Goal: Information Seeking & Learning: Learn about a topic

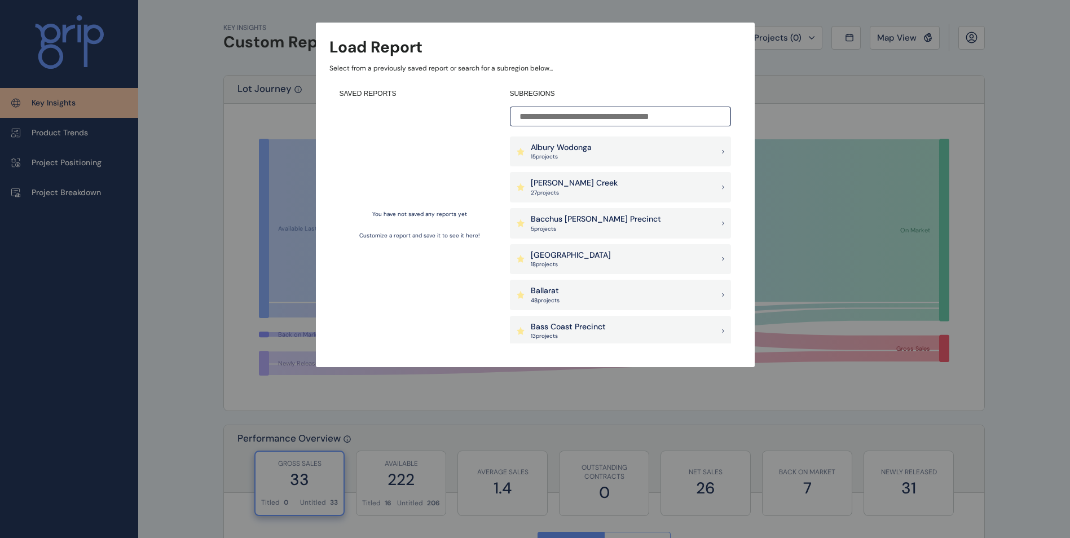
click at [675, 109] on input at bounding box center [620, 117] width 221 height 20
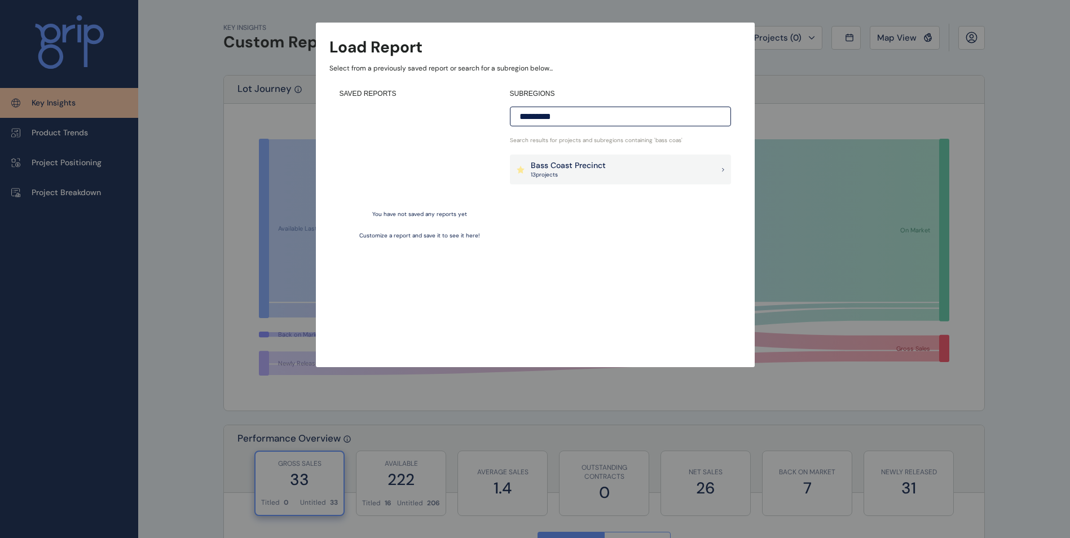
type input "*********"
click at [615, 174] on div "Bass Coast Precinct 13 project s" at bounding box center [620, 169] width 221 height 30
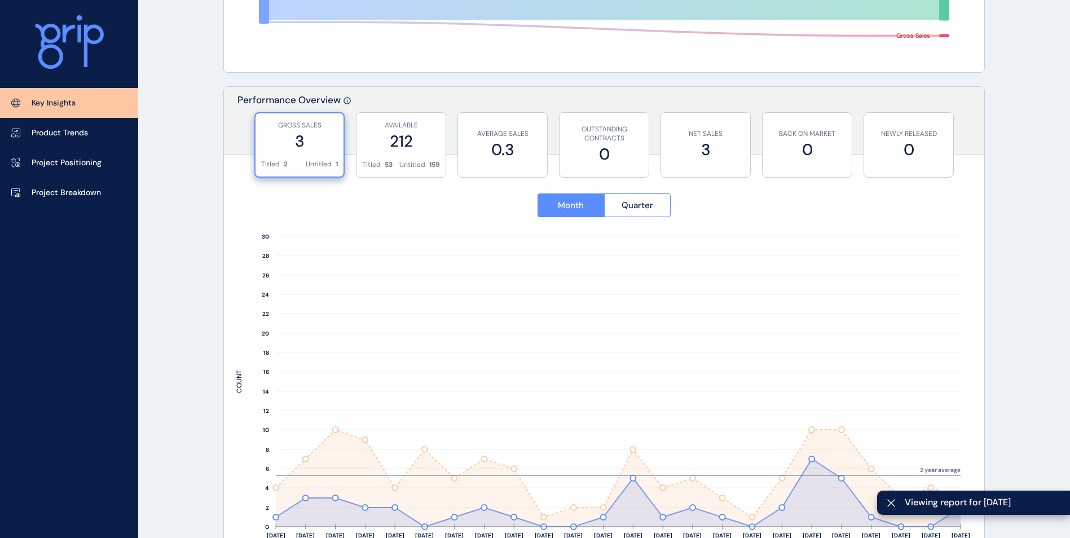
scroll to position [282, 0]
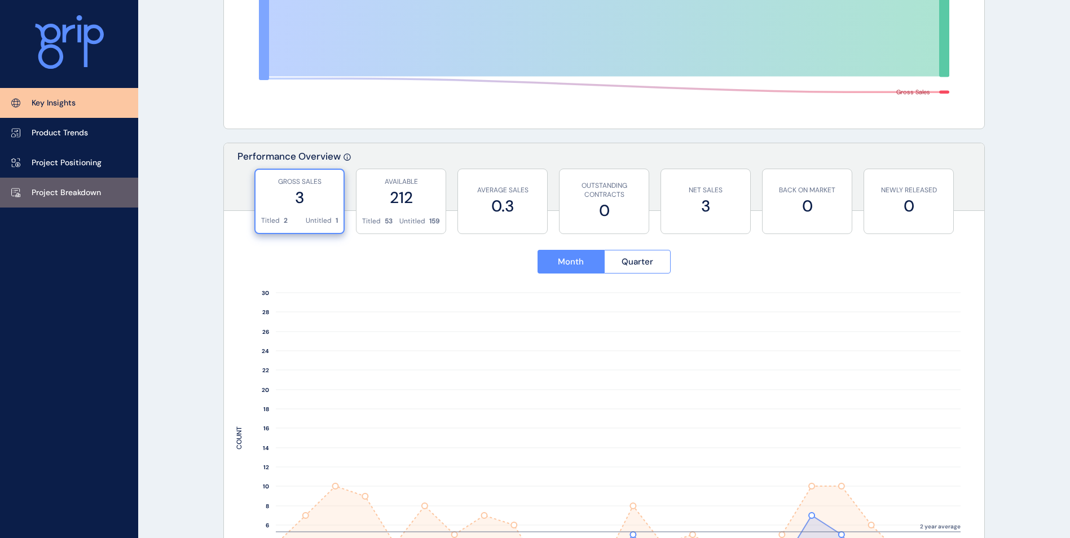
click at [84, 196] on p "Project Breakdown" at bounding box center [66, 192] width 69 height 11
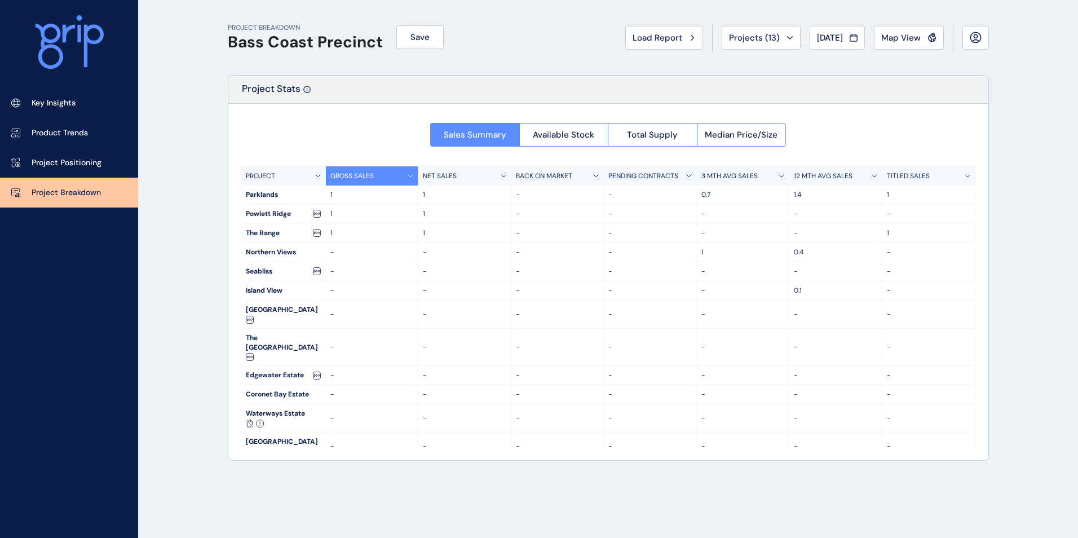
click at [637, 152] on div "Sales Summary Available Stock Total Supply Median Price/Size PROJECT GROSS SALE…" at bounding box center [608, 282] width 760 height 356
click at [639, 141] on button "Total Supply" at bounding box center [652, 135] width 89 height 24
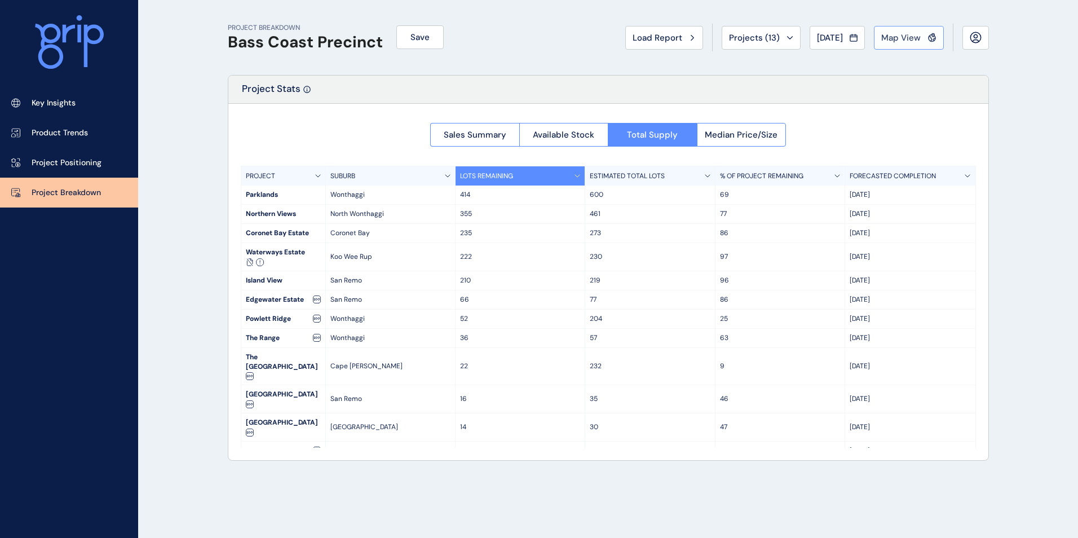
click at [899, 37] on span "Map View" at bounding box center [900, 37] width 39 height 11
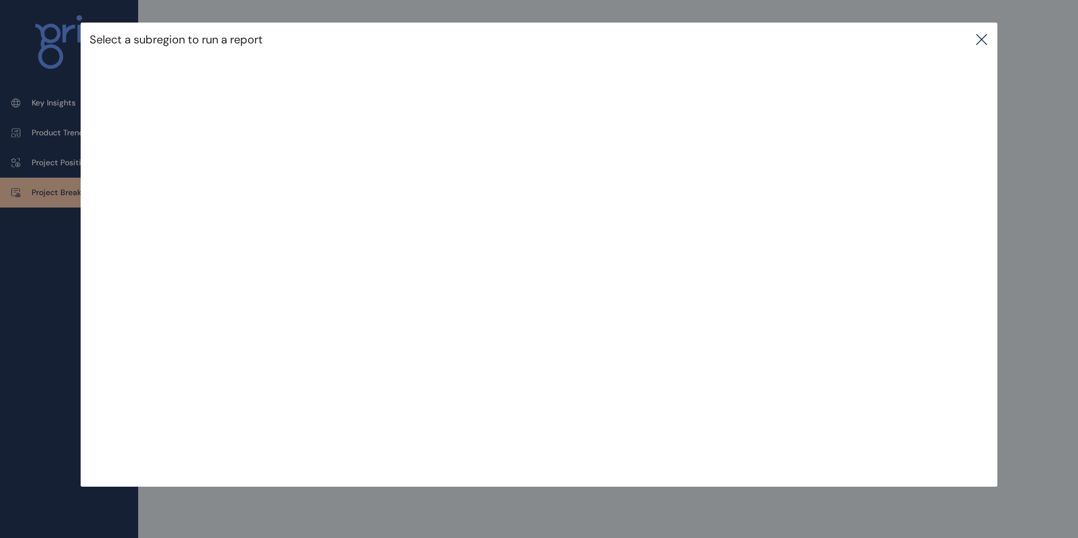
click at [980, 40] on icon at bounding box center [982, 40] width 14 height 14
